Goal: Entertainment & Leisure: Consume media (video, audio)

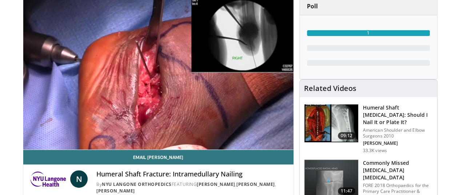
scroll to position [65, 0]
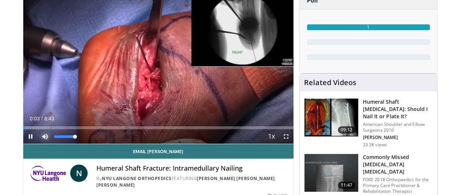
click at [38, 143] on span "Video Player" at bounding box center [45, 136] width 15 height 15
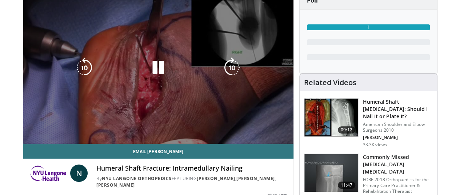
click at [38, 144] on span "Video Player" at bounding box center [45, 136] width 15 height 15
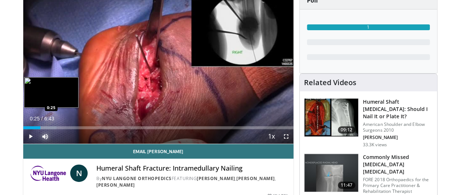
click at [24, 129] on div "Progress Bar" at bounding box center [39, 127] width 33 height 3
click at [32, 129] on div "Progress Bar" at bounding box center [50, 127] width 54 height 3
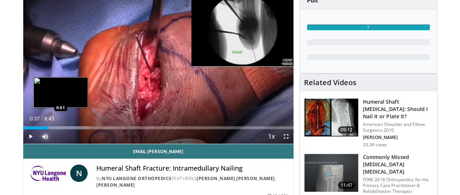
click at [42, 129] on div "Loaded : 24.55% 0:37 0:51" at bounding box center [158, 125] width 270 height 7
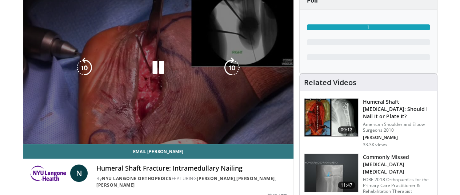
click at [50, 129] on div "Progress Bar" at bounding box center [67, 127] width 58 height 3
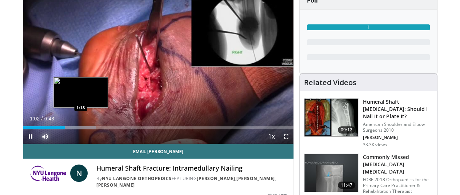
click at [63, 129] on div "Loaded : 27.01% 1:02 1:18" at bounding box center [158, 127] width 270 height 3
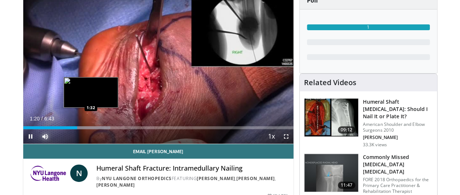
click at [75, 129] on div "Loaded : 32.23% 1:20 1:32" at bounding box center [158, 125] width 270 height 7
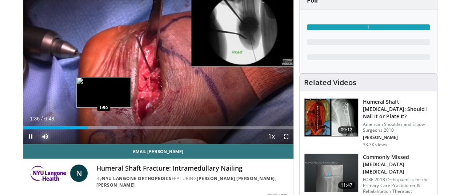
click at [85, 129] on div "Loaded : 34.71% 1:36 1:50" at bounding box center [158, 127] width 270 height 3
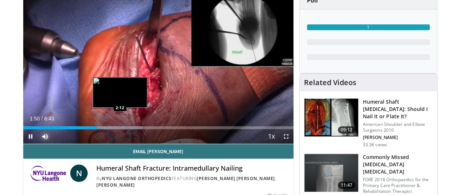
click at [102, 129] on div "Loaded : 44.21% 1:50 2:12" at bounding box center [158, 127] width 270 height 3
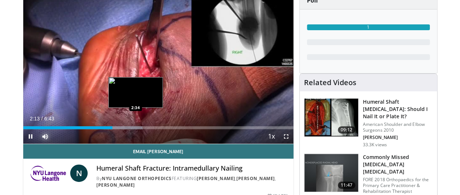
click at [117, 129] on div "Progress Bar" at bounding box center [118, 127] width 50 height 3
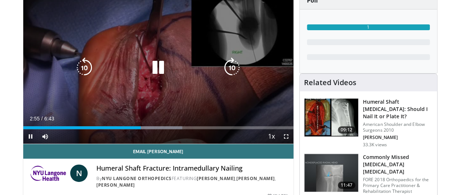
click at [231, 76] on icon "Video Player" at bounding box center [232, 68] width 20 height 20
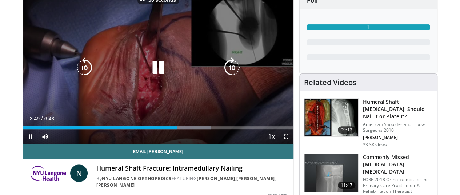
click at [231, 76] on icon "Video Player" at bounding box center [232, 68] width 20 height 20
click at [74, 68] on icon "Video Player" at bounding box center [84, 68] width 20 height 20
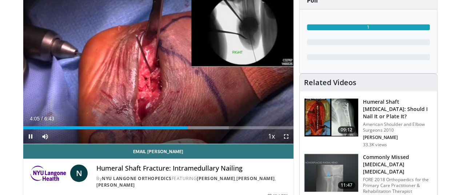
click at [191, 142] on div "Current Time 4:05 / Duration 6:43 Pause Skip Backward Skip Forward Mute Loaded …" at bounding box center [158, 136] width 270 height 15
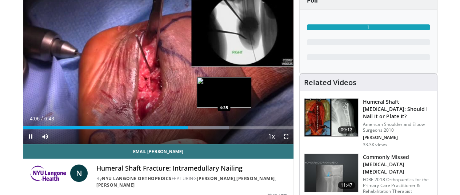
click at [206, 129] on div "Progress Bar" at bounding box center [197, 127] width 64 height 3
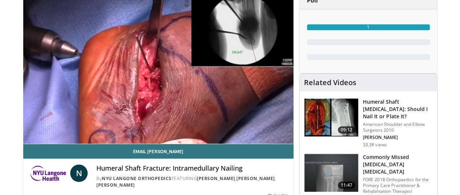
click at [193, 137] on div "Loaded : 83.52% 4:37 4:35" at bounding box center [158, 140] width 270 height 7
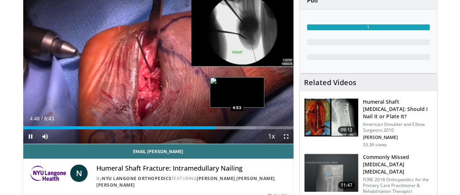
click at [219, 129] on div "Progress Bar" at bounding box center [223, 127] width 64 height 3
click at [227, 129] on div "Loaded : 85.98% 5:04 5:04" at bounding box center [158, 127] width 270 height 3
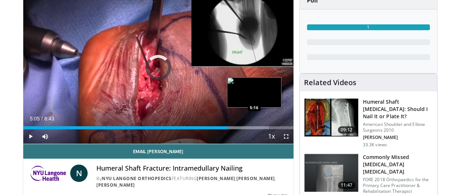
click at [236, 129] on div "Loaded : 90.89% 5:05 5:16" at bounding box center [158, 127] width 270 height 3
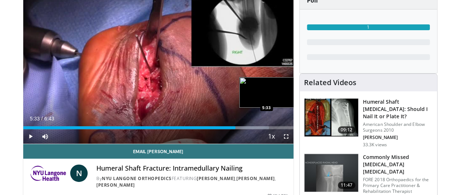
click at [248, 129] on div "Progress Bar" at bounding box center [242, 127] width 54 height 3
click at [257, 129] on div "Progress Bar" at bounding box center [254, 127] width 55 height 3
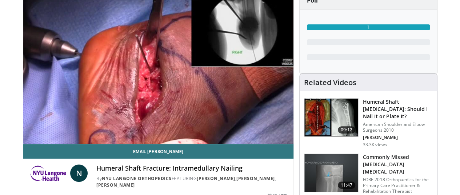
click at [260, 142] on video-js "**********" at bounding box center [158, 68] width 270 height 153
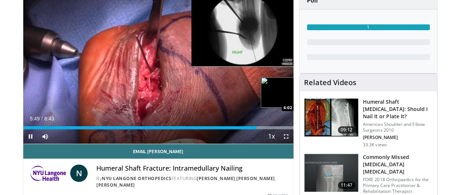
click at [269, 129] on div "Progress Bar" at bounding box center [265, 127] width 58 height 3
click at [278, 129] on div "Loaded : 100.00% 6:03 6:14" at bounding box center [158, 127] width 270 height 3
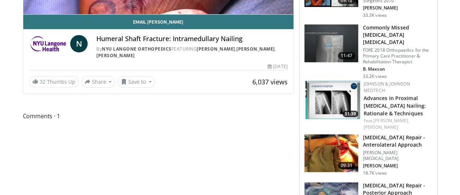
scroll to position [215, 0]
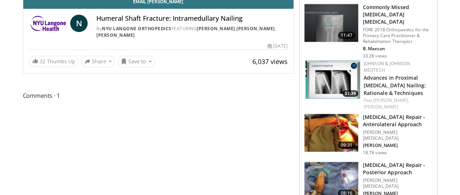
click at [39, 100] on span "Comments 1" at bounding box center [158, 95] width 271 height 9
click at [26, 100] on span "Comments 1" at bounding box center [158, 95] width 271 height 9
